Goal: Task Accomplishment & Management: Manage account settings

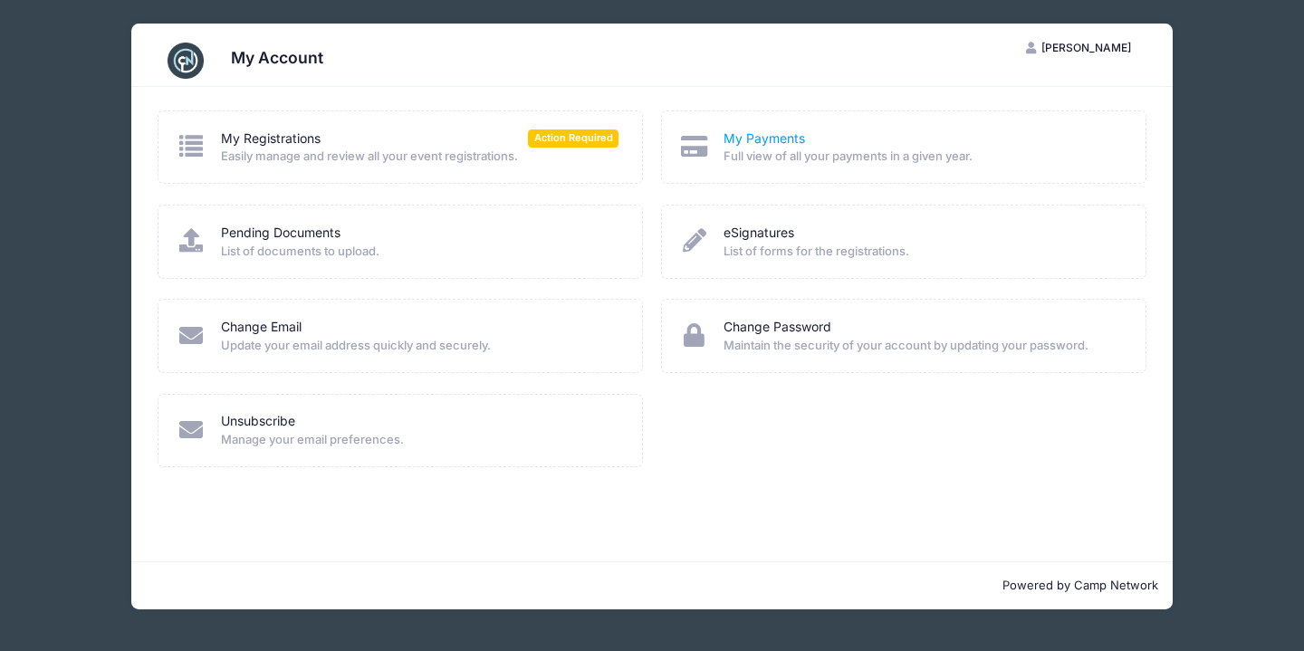
click at [764, 134] on link "My Payments" at bounding box center [765, 139] width 82 height 19
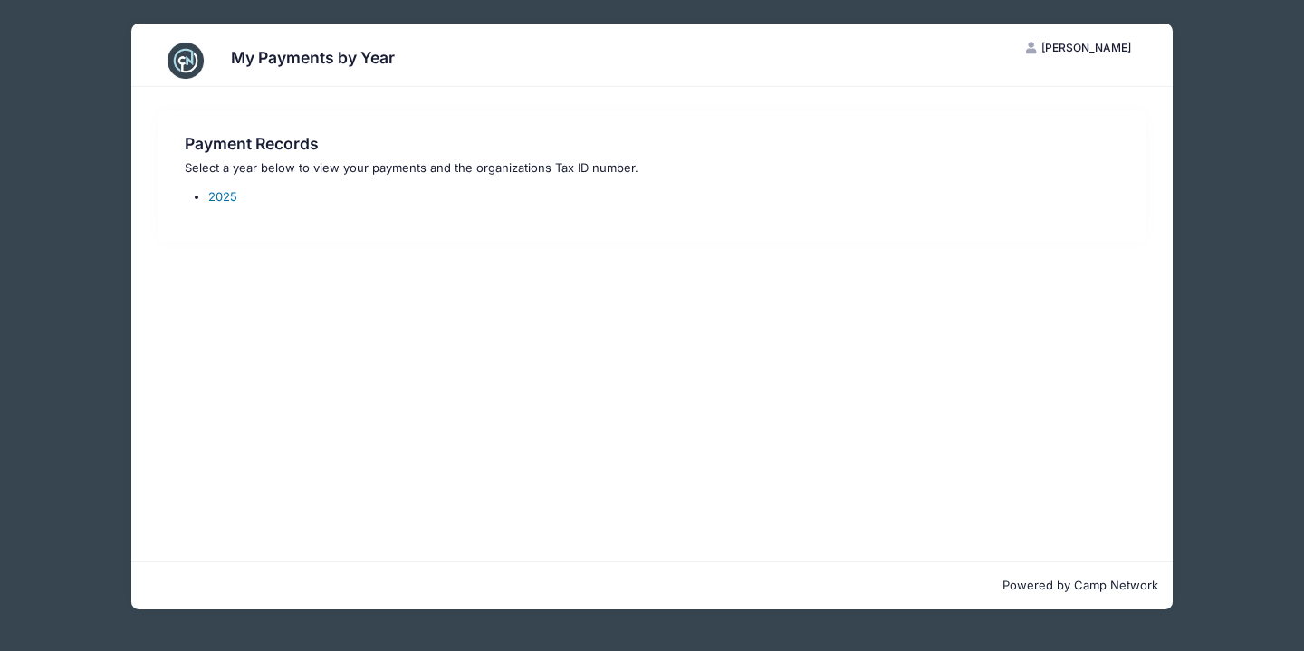
click at [228, 197] on link "2025" at bounding box center [222, 196] width 29 height 14
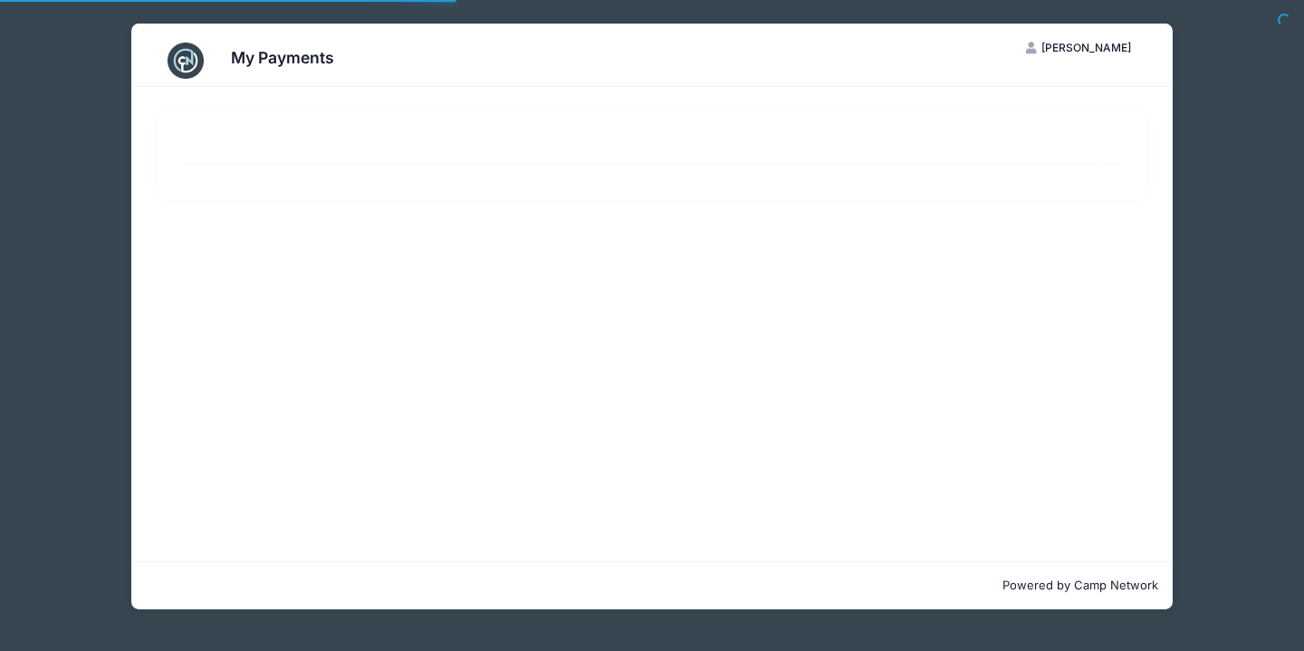
select select "10"
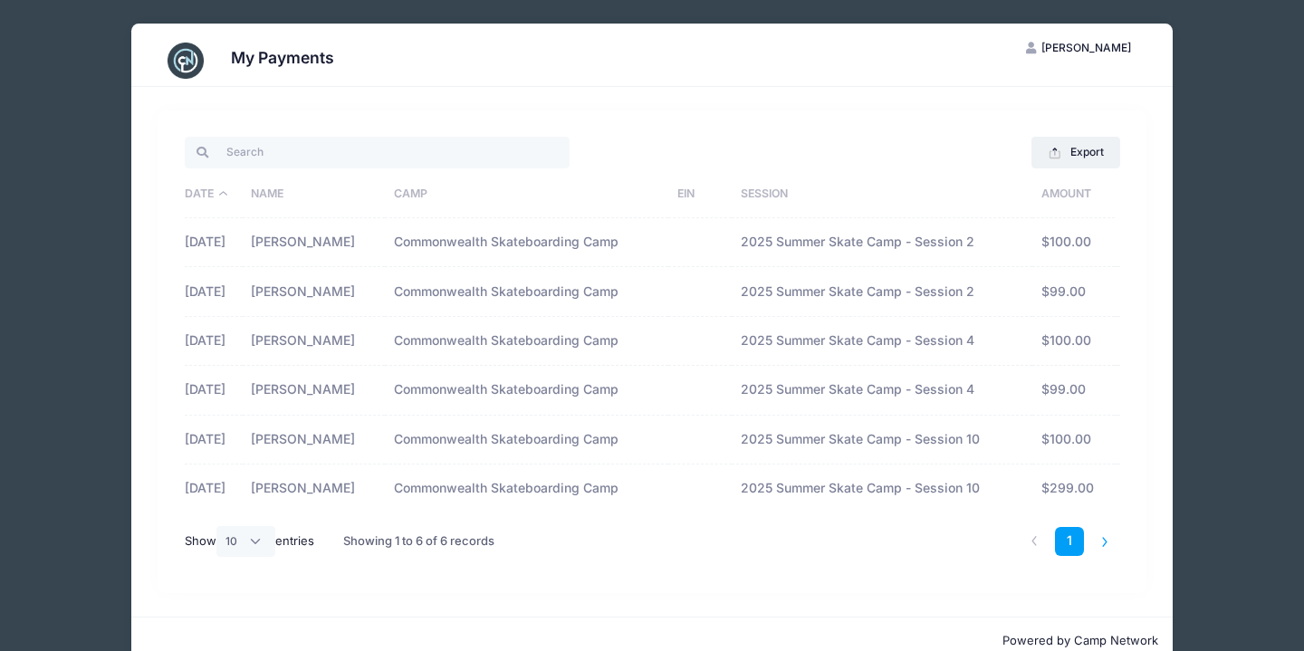
click at [1103, 542] on li at bounding box center [1106, 542] width 30 height 30
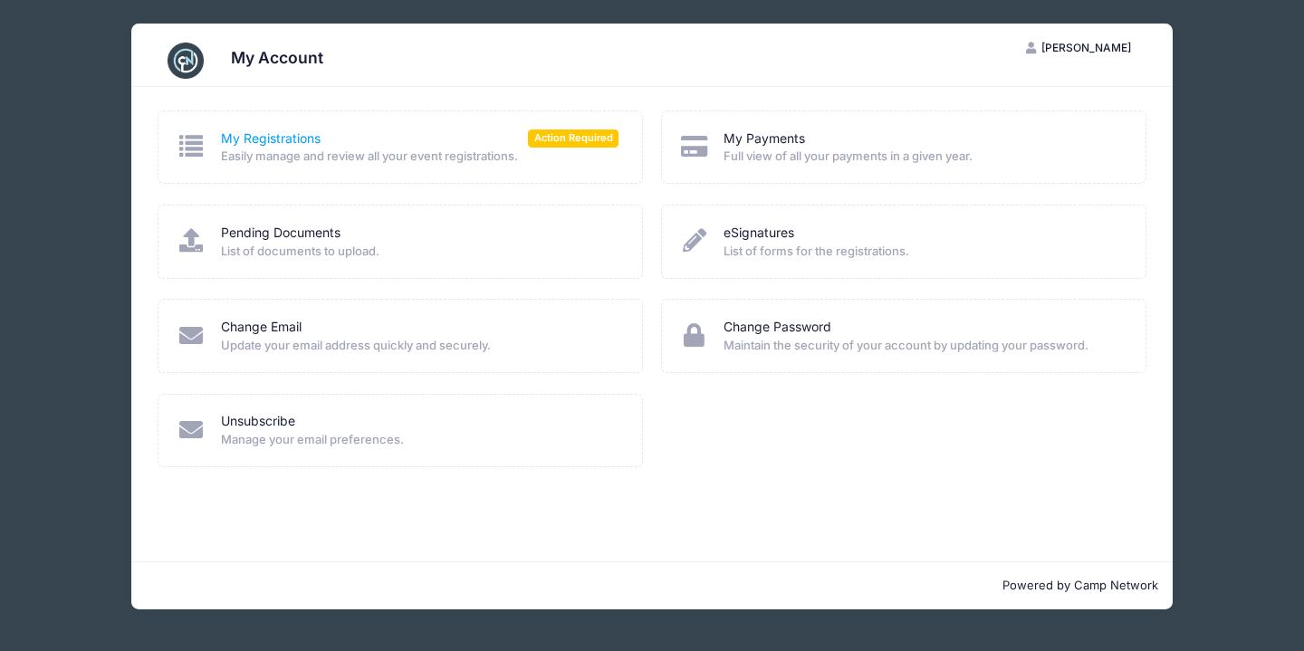
click at [270, 137] on link "My Registrations" at bounding box center [271, 139] width 100 height 19
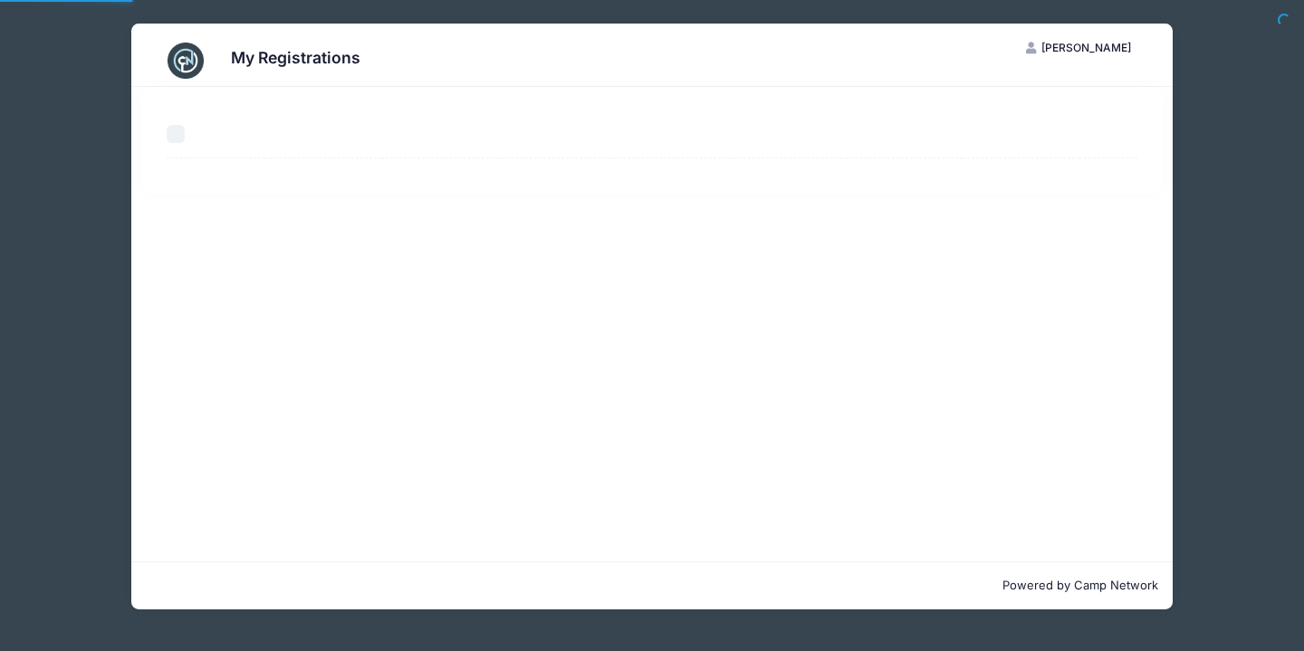
select select "50"
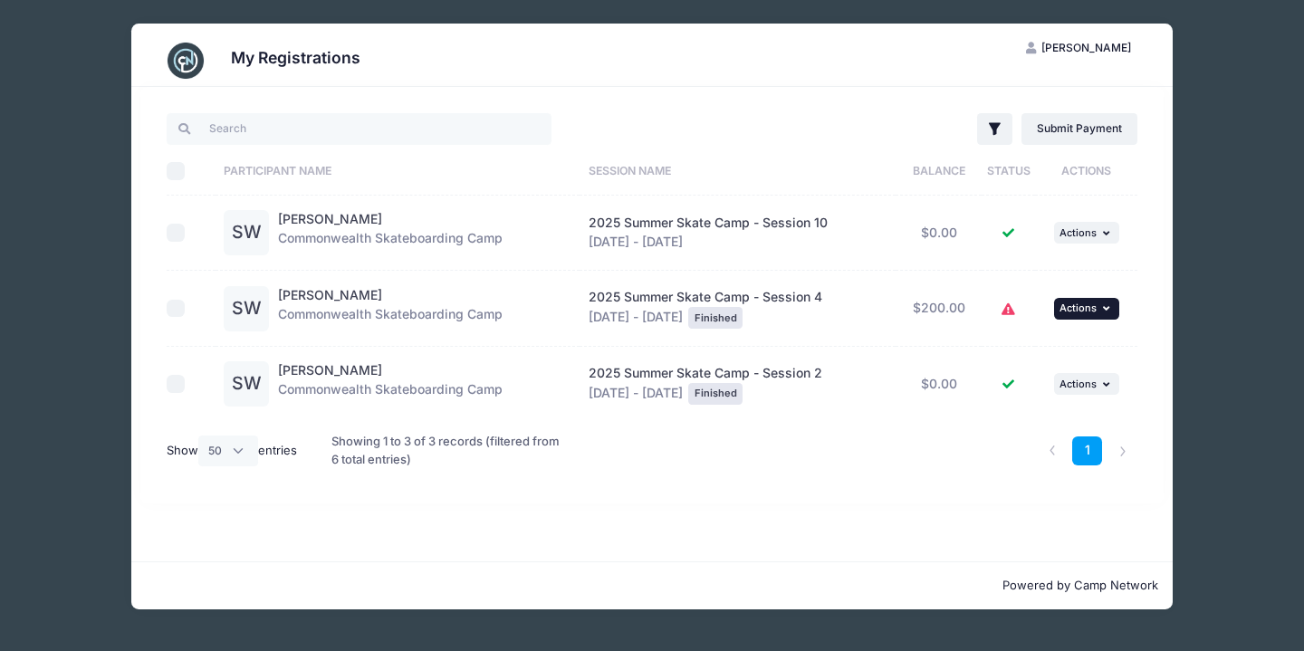
click at [1093, 307] on span "Actions" at bounding box center [1078, 308] width 37 height 13
click at [894, 261] on td "2025 Summer Skate Camp - Session 10 Aug 18 - Aug 21, 2025" at bounding box center [738, 234] width 316 height 76
click at [1125, 457] on li at bounding box center [1123, 452] width 30 height 30
click at [1123, 450] on li at bounding box center [1123, 452] width 30 height 30
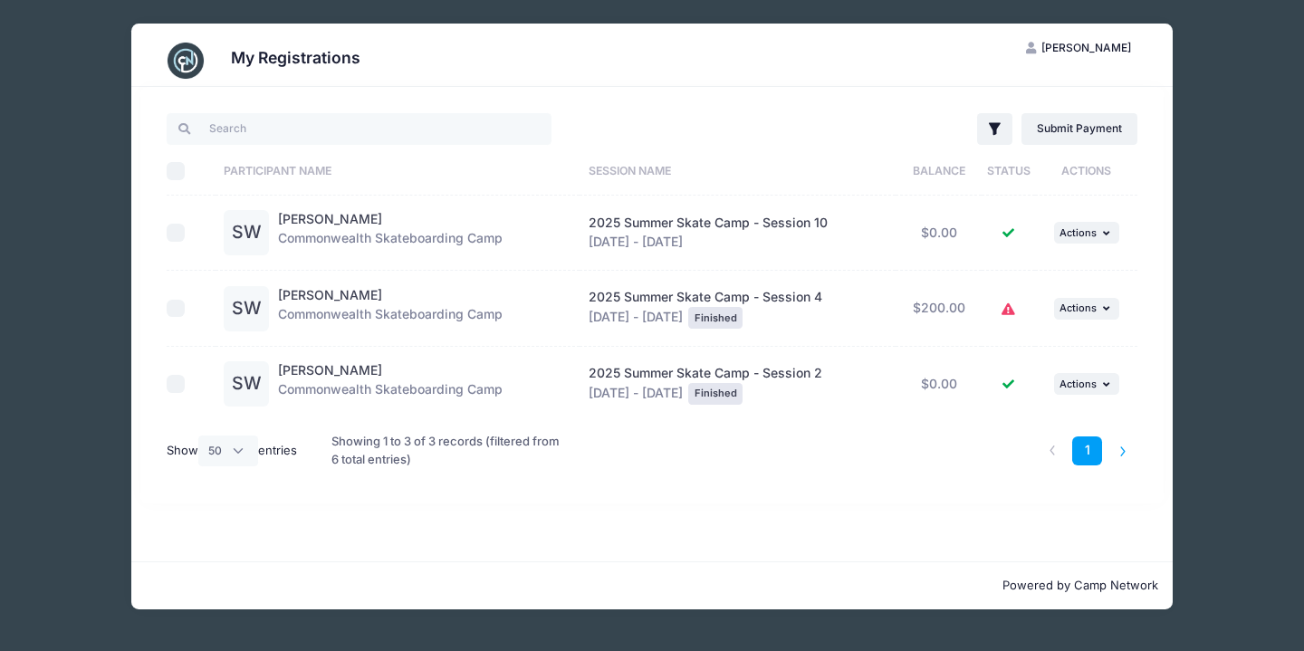
click at [1123, 450] on li at bounding box center [1123, 452] width 30 height 30
click at [1093, 451] on link "1" at bounding box center [1088, 452] width 30 height 30
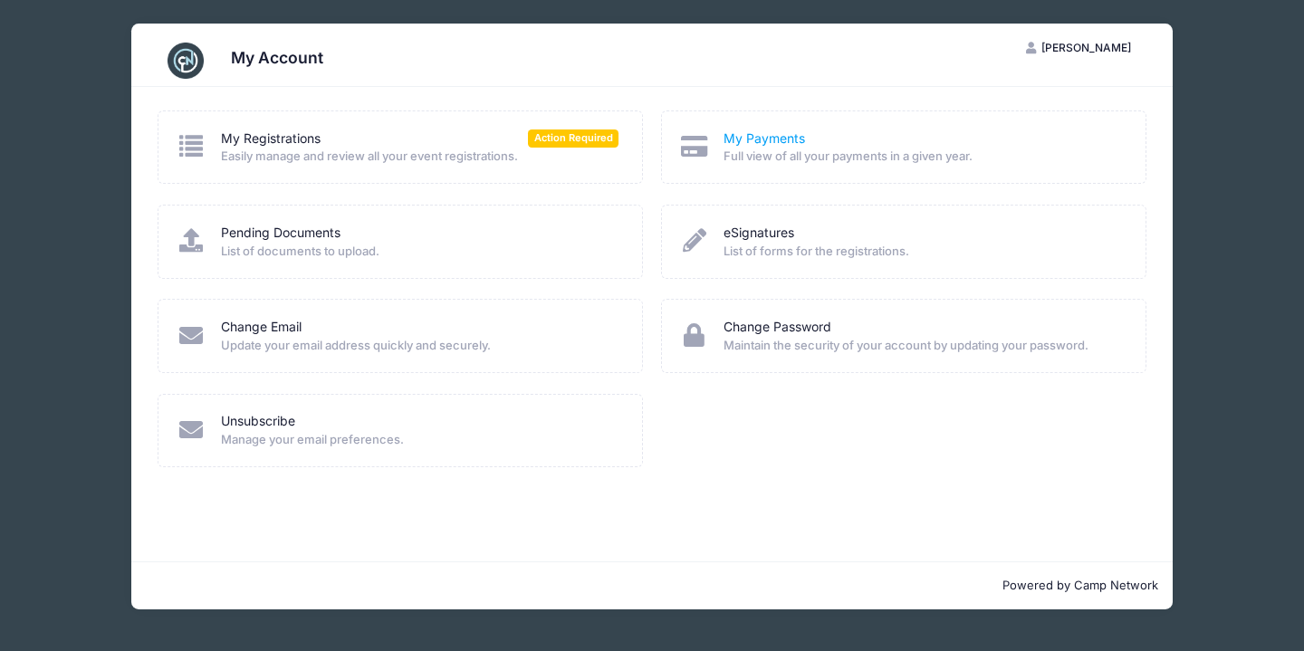
click at [752, 137] on link "My Payments" at bounding box center [765, 139] width 82 height 19
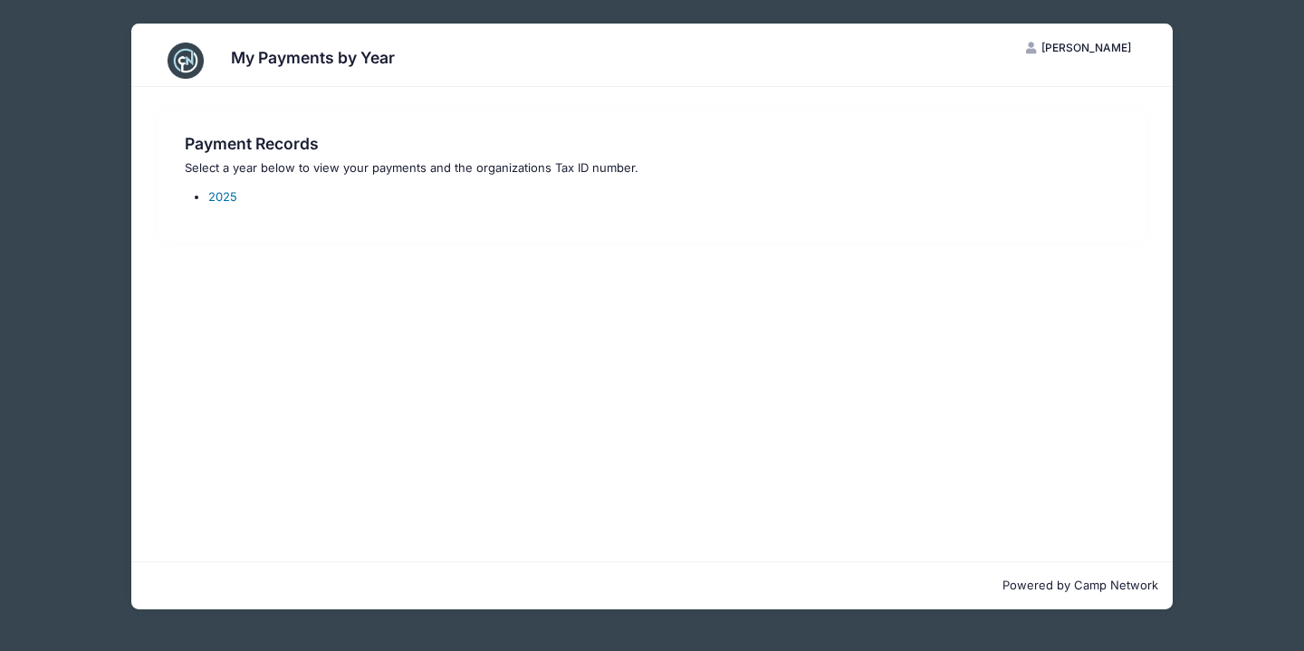
click at [215, 197] on link "2025" at bounding box center [222, 196] width 29 height 14
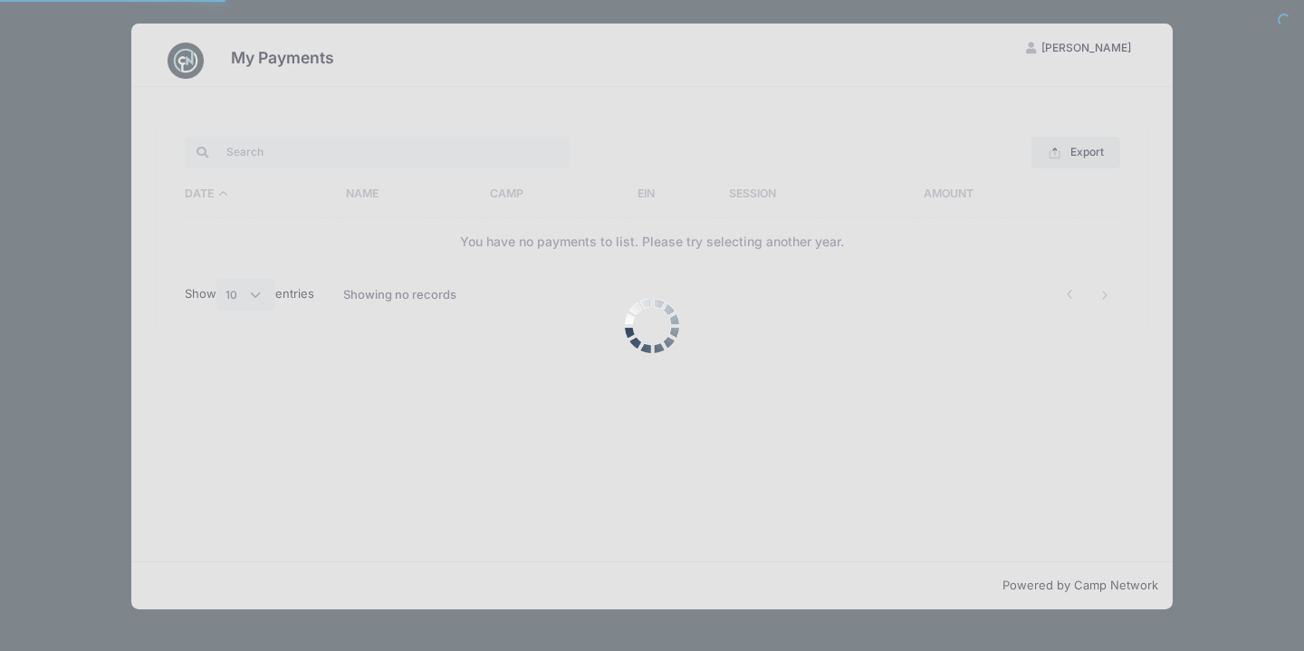
select select "10"
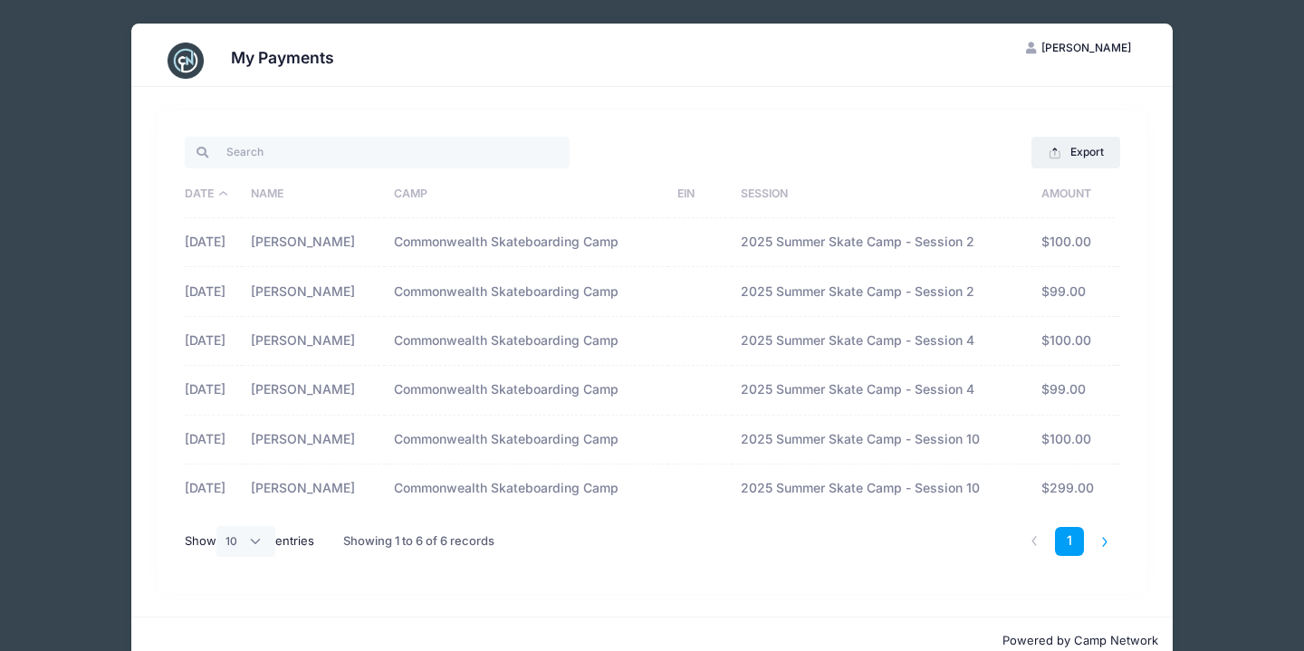
click at [1105, 539] on li at bounding box center [1106, 542] width 30 height 30
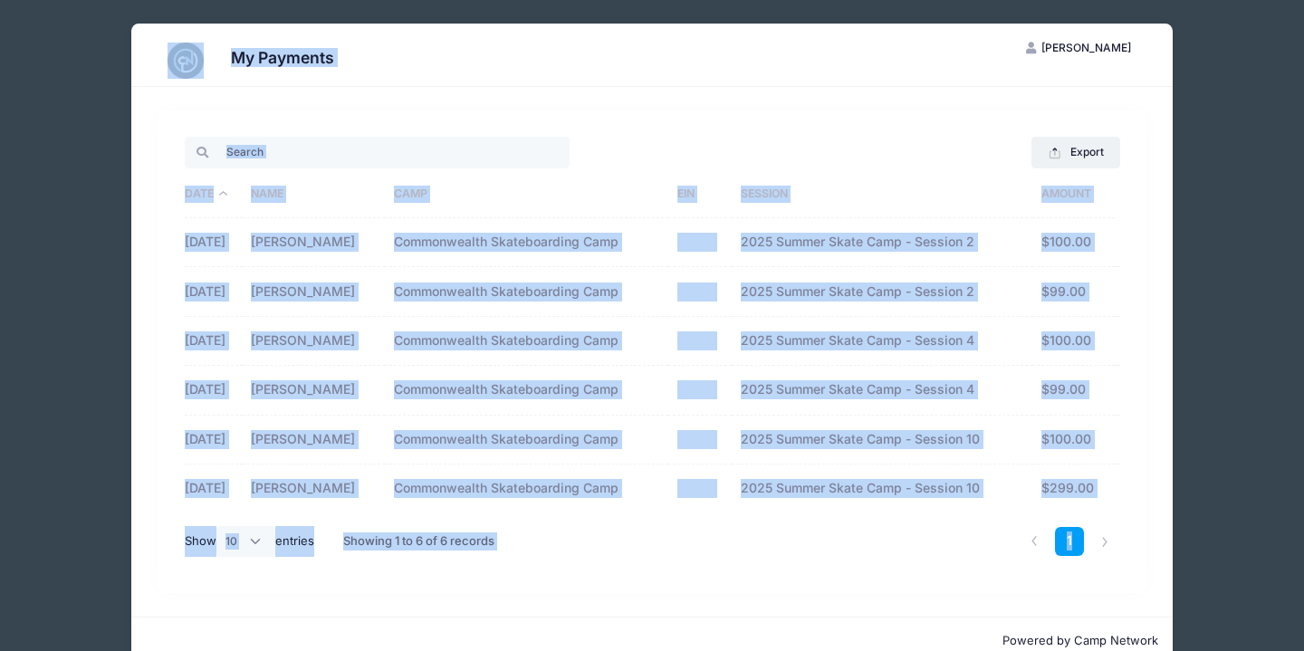
drag, startPoint x: 140, startPoint y: 45, endPoint x: 838, endPoint y: 575, distance: 876.7
click at [1007, 575] on div "My Payments [PERSON_NAME] [PERSON_NAME] My Account Logout Export Excel CSV Prin…" at bounding box center [652, 344] width 1042 height 641
click at [832, 571] on div "Export Excel CSV Print Date Name Camp EIN Session Amount [DATE] [PERSON_NAME] C…" at bounding box center [652, 352] width 989 height 483
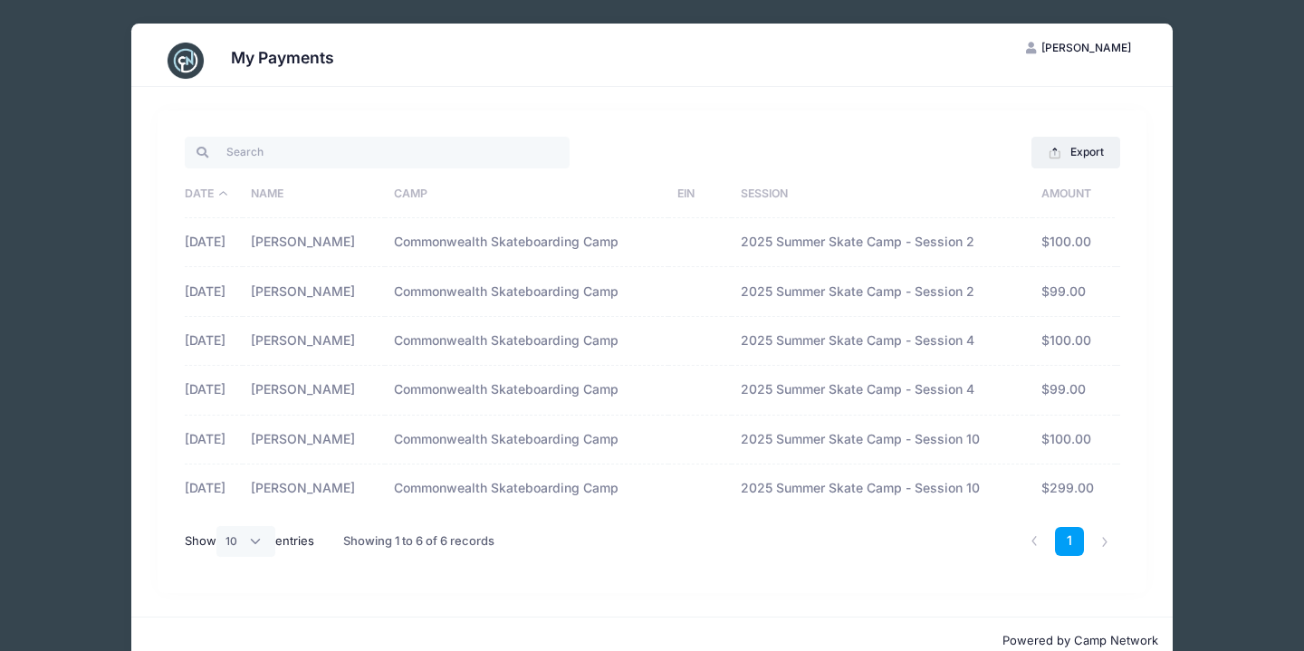
click at [752, 547] on div "1" at bounding box center [851, 542] width 556 height 57
click at [747, 553] on div "1" at bounding box center [851, 542] width 556 height 57
